Goal: Task Accomplishment & Management: Manage account settings

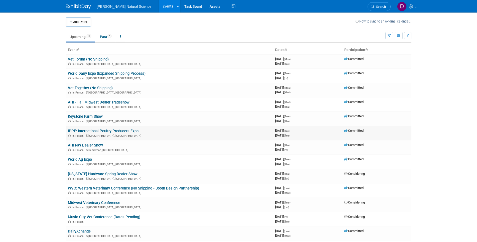
click at [132, 131] on link "IPPE: International Poultry Producers Expo" at bounding box center [103, 131] width 71 height 5
click at [108, 131] on link "IPPE: International Poultry Producers Expo" at bounding box center [103, 131] width 71 height 5
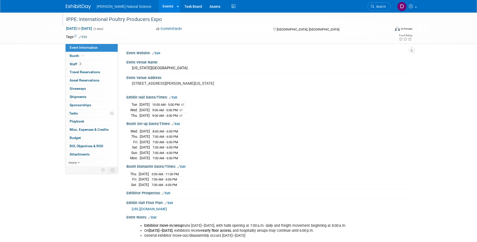
drag, startPoint x: 163, startPoint y: 19, endPoint x: 66, endPoint y: 20, distance: 97.6
click at [66, 20] on div "IPPE: International Poultry Producers Expo" at bounding box center [223, 19] width 319 height 9
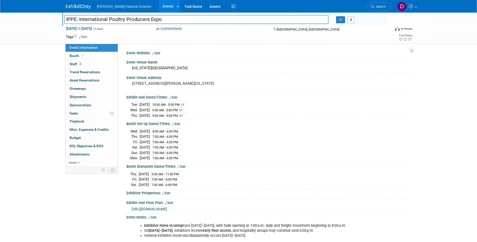
click at [83, 20] on input "IPPE: International Poultry Producers Expo" at bounding box center [196, 19] width 264 height 9
click at [76, 65] on span "Staff 2" at bounding box center [76, 64] width 13 height 4
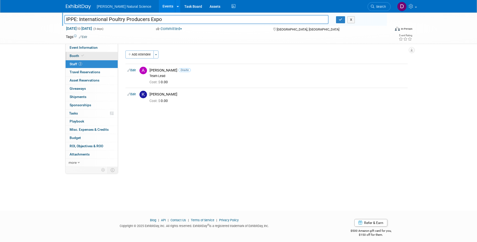
click at [75, 56] on span "Booth" at bounding box center [77, 56] width 15 height 4
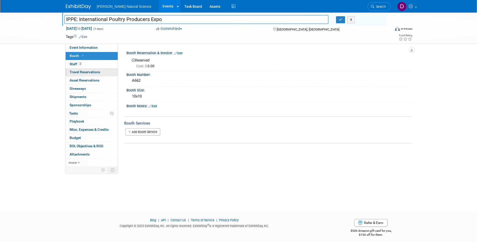
click at [85, 73] on span "Travel Reservations 0" at bounding box center [85, 72] width 31 height 4
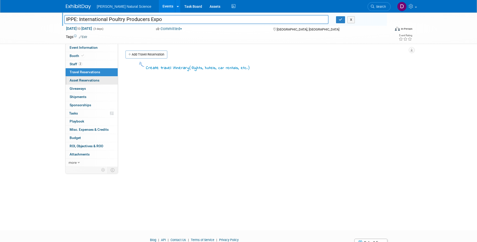
click at [85, 80] on span "Asset Reservations 0" at bounding box center [85, 80] width 30 height 4
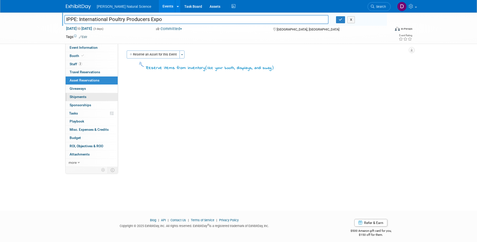
click at [80, 96] on span "Shipments 0" at bounding box center [78, 97] width 17 height 4
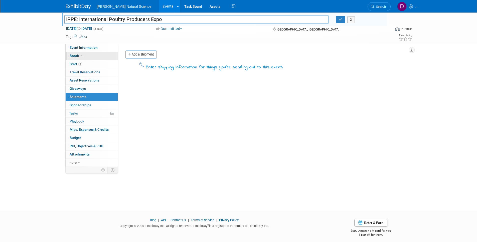
click at [74, 55] on span "Booth" at bounding box center [77, 56] width 15 height 4
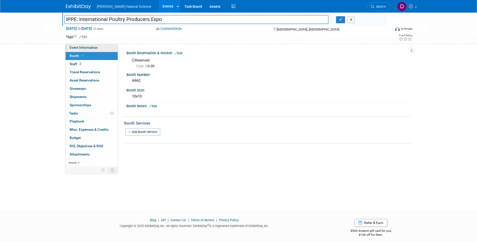
click at [74, 49] on span "Event Information" at bounding box center [84, 48] width 28 height 4
